Goal: Complete application form

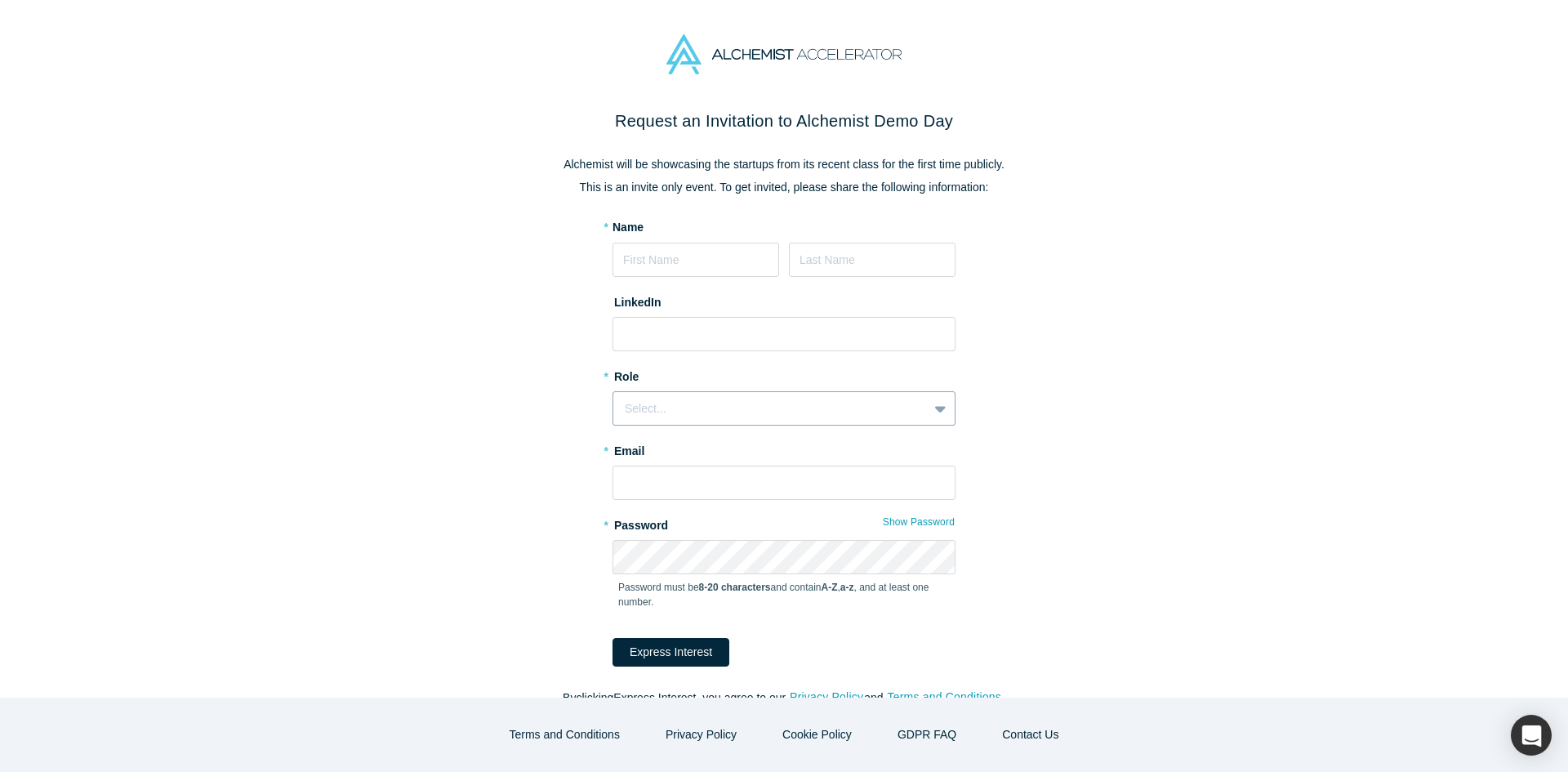
click at [779, 406] on div "Select..." at bounding box center [771, 409] width 291 height 17
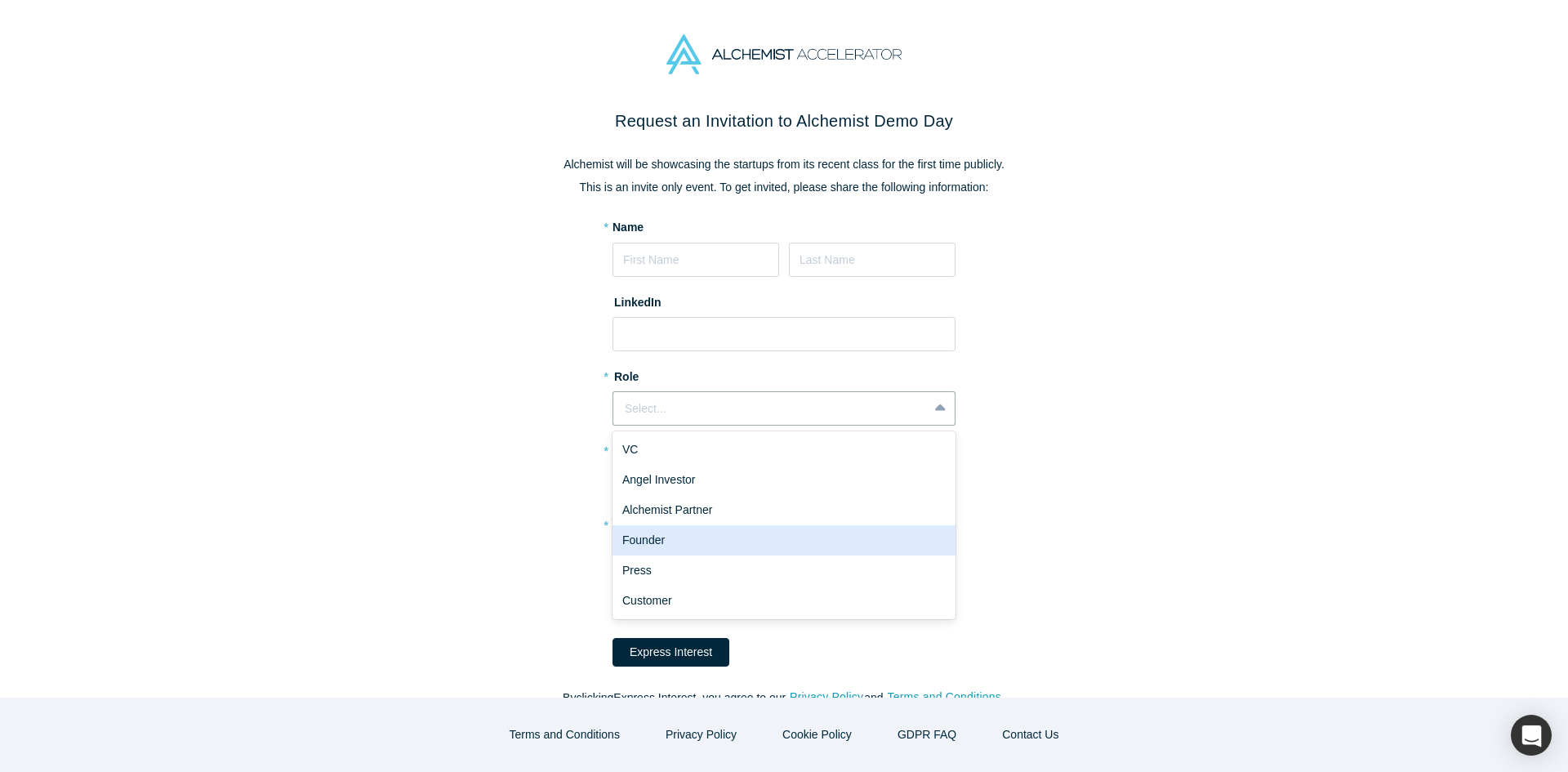
click at [810, 526] on div "Founder" at bounding box center [784, 540] width 343 height 30
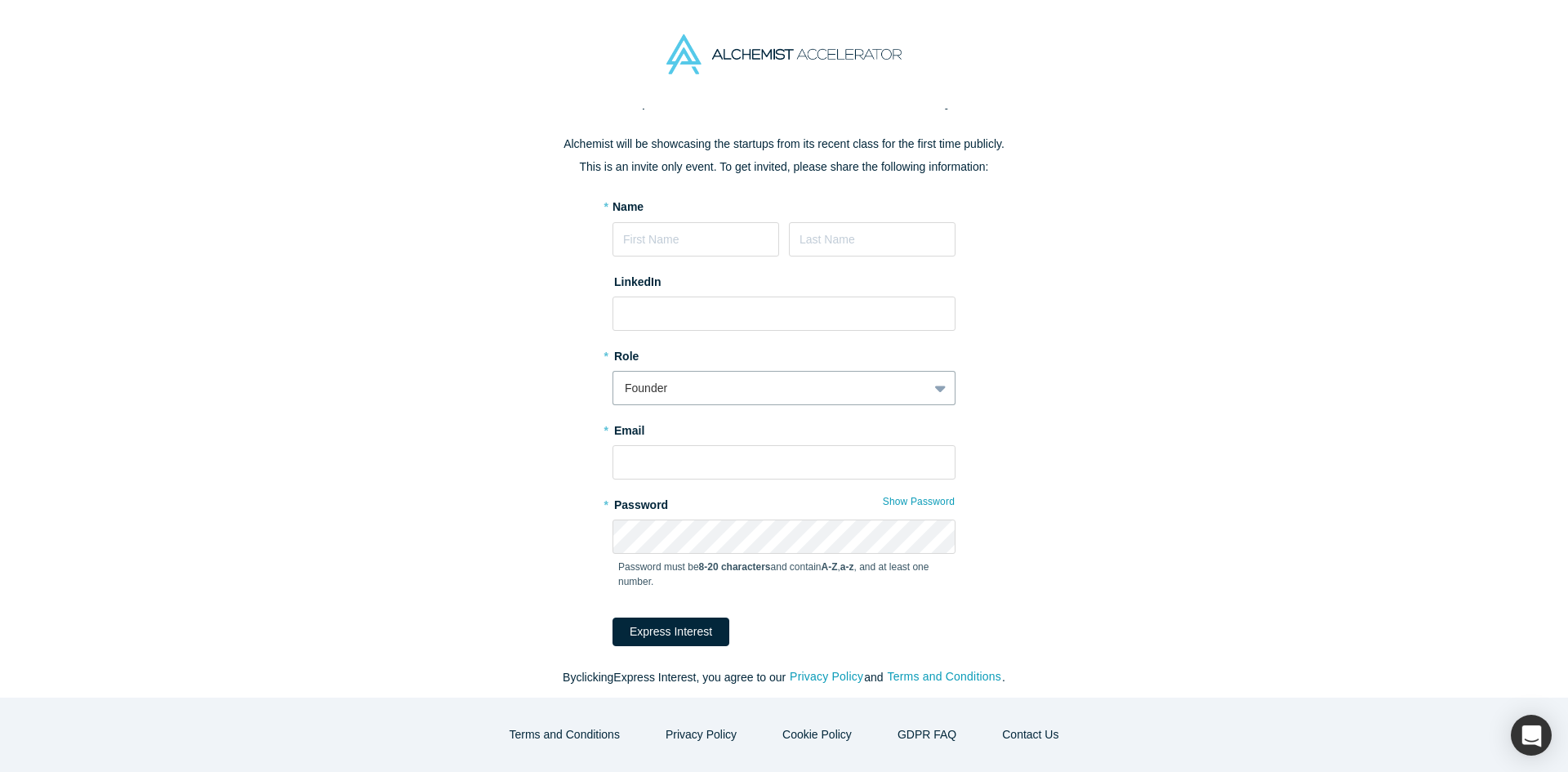
scroll to position [27, 0]
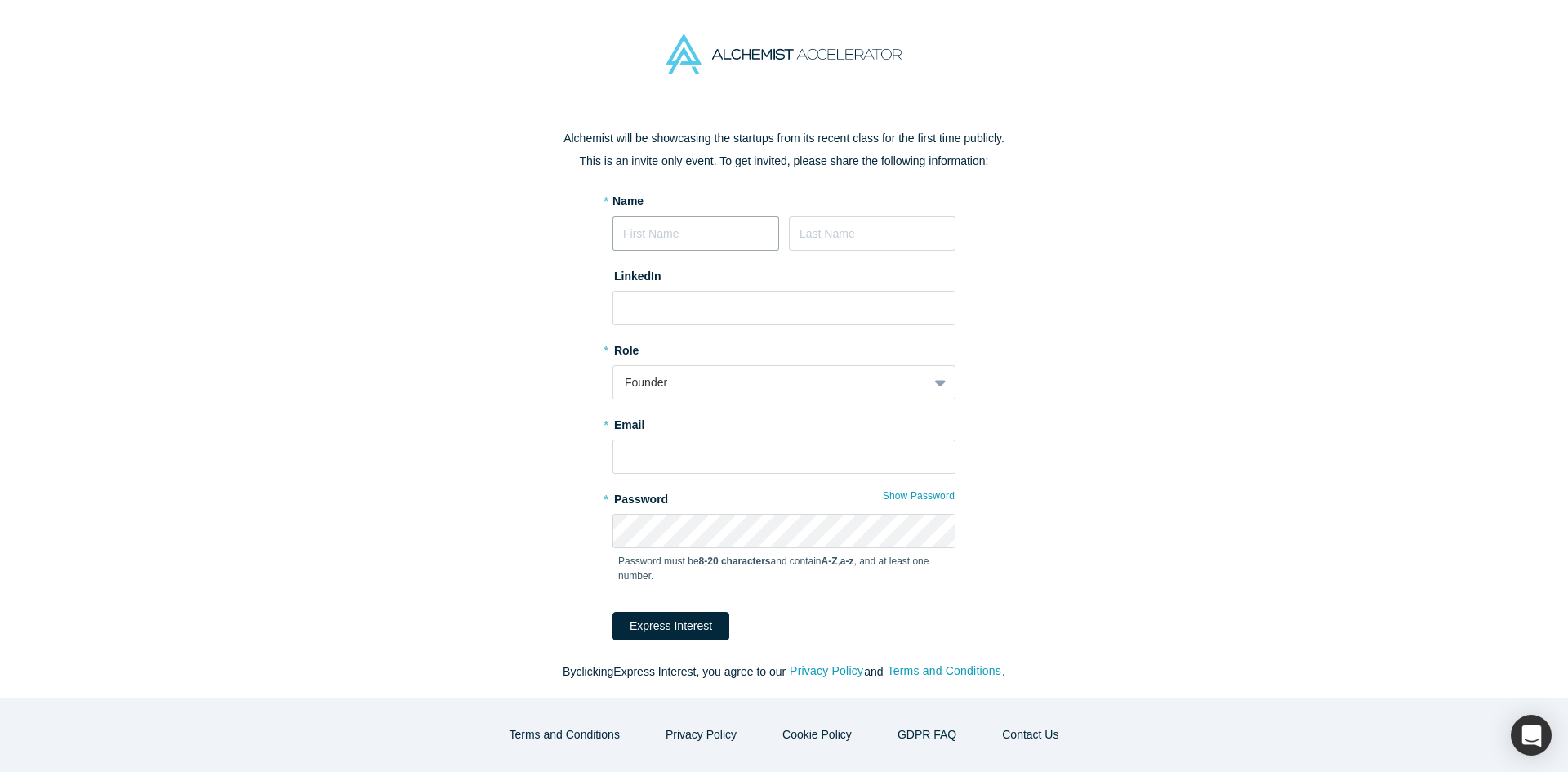
click at [736, 230] on input at bounding box center [695, 234] width 167 height 34
type input "[PERSON_NAME]"
type input "[EMAIL_ADDRESS][DOMAIN_NAME]"
click at [744, 306] on input at bounding box center [784, 308] width 343 height 34
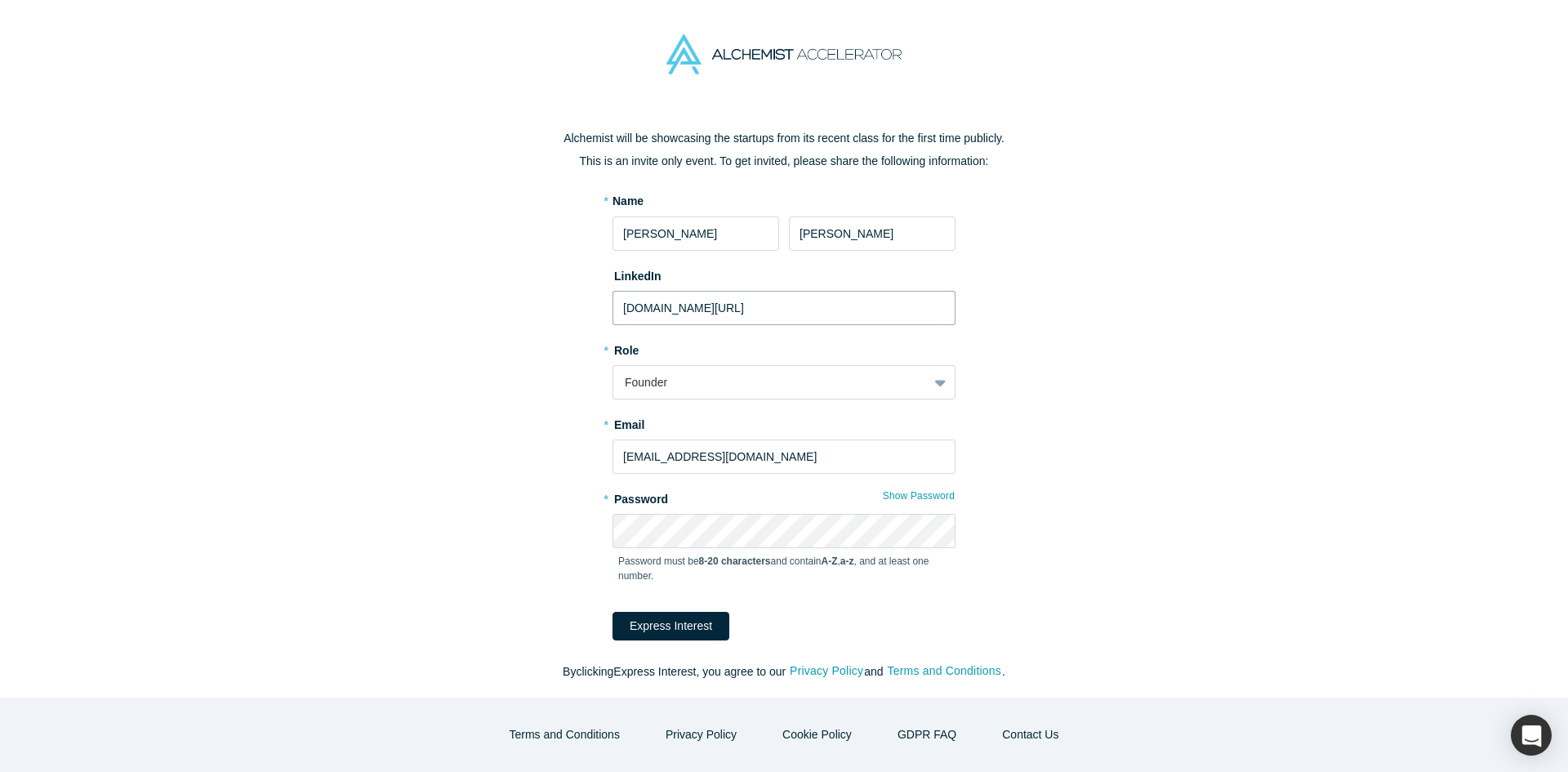
click at [613, 308] on input "[DOMAIN_NAME][URL]" at bounding box center [784, 308] width 343 height 34
type input "[URL][DOMAIN_NAME]"
click at [613, 612] on button "Express Interest" at bounding box center [671, 626] width 117 height 29
